Goal: Transaction & Acquisition: Book appointment/travel/reservation

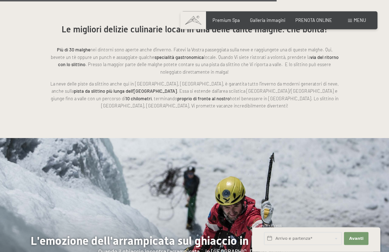
scroll to position [1378, 0]
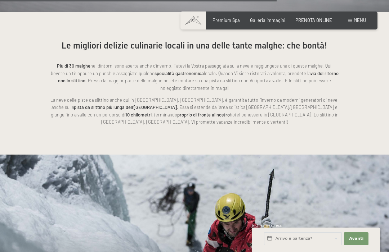
click at [349, 22] on span at bounding box center [350, 20] width 4 height 3
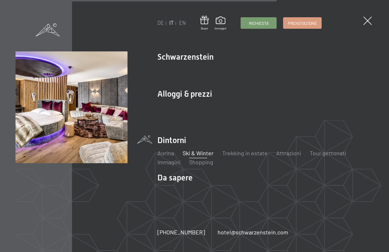
click at [259, 108] on link "Offerte" at bounding box center [259, 106] width 18 height 7
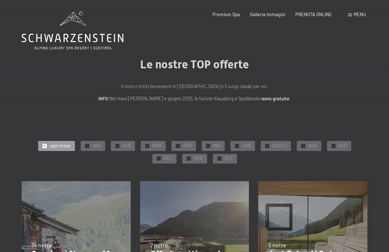
click at [92, 144] on span "JAN" at bounding box center [96, 146] width 9 height 6
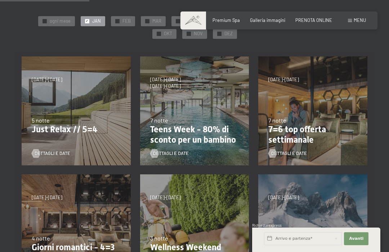
scroll to position [125, 0]
click at [331, 122] on div "7 notte" at bounding box center [312, 121] width 89 height 8
click at [312, 133] on p "7=6 top offerta settimanale" at bounding box center [312, 135] width 89 height 21
click at [345, 117] on div "7 notte" at bounding box center [312, 121] width 89 height 8
click at [321, 142] on div "Dettagli e Date" at bounding box center [310, 149] width 85 height 15
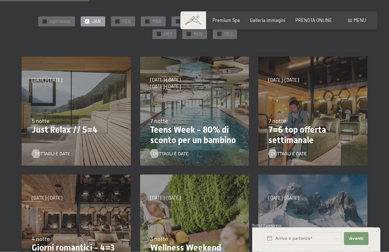
click at [319, 142] on div "Dettagli e Date" at bounding box center [310, 149] width 85 height 15
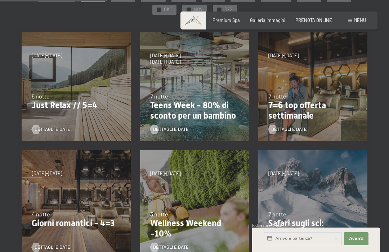
scroll to position [149, 0]
click at [322, 97] on div "7 notte" at bounding box center [312, 96] width 89 height 8
click at [299, 130] on span "Dettagli e Date" at bounding box center [289, 129] width 36 height 6
